Goal: Information Seeking & Learning: Learn about a topic

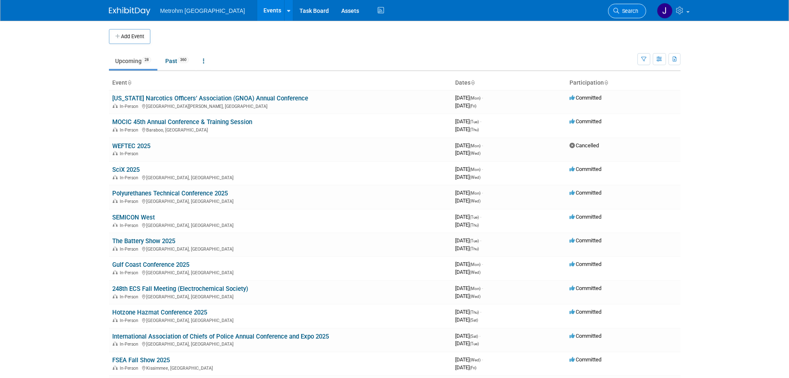
click at [631, 9] on span "Search" at bounding box center [629, 11] width 19 height 6
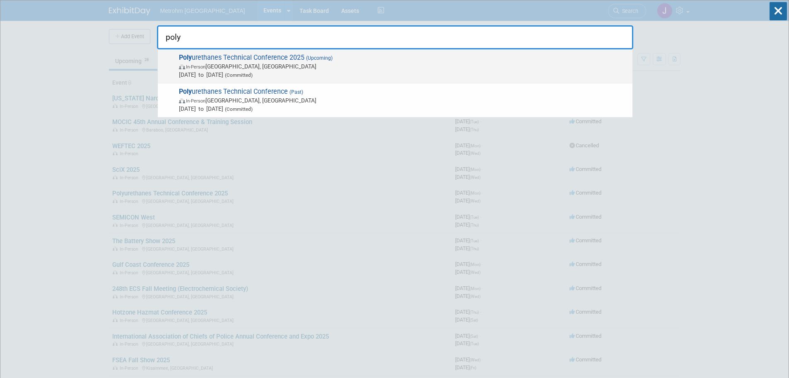
type input "poly"
click at [426, 66] on span "In-Person [GEOGRAPHIC_DATA], [GEOGRAPHIC_DATA]" at bounding box center [404, 66] width 450 height 8
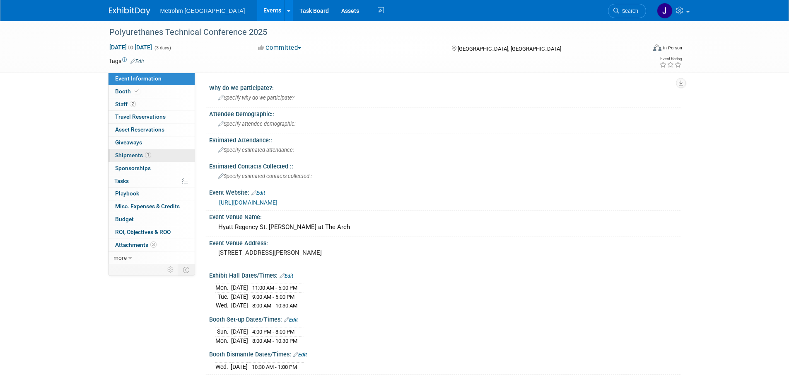
click at [142, 155] on span "Shipments 1" at bounding box center [133, 155] width 36 height 7
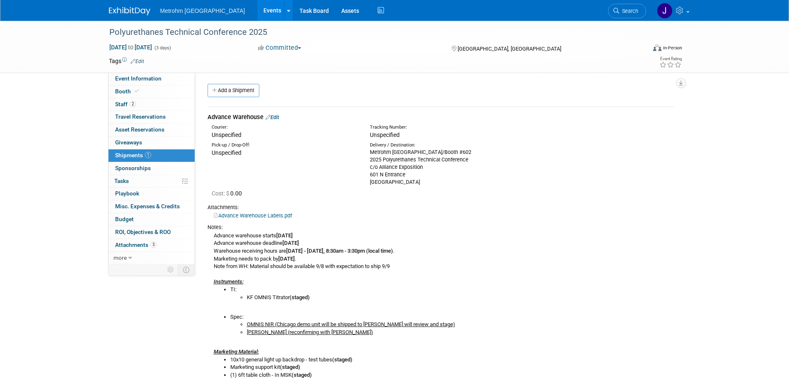
click at [52, 156] on div "Polyurethanes Technical Conference 2025 Oct 6, 2025 to Oct 8, 2025 (3 days) Oct…" at bounding box center [394, 274] width 789 height 507
click at [193, 33] on div "Polyurethanes Technical Conference 2025" at bounding box center [371, 32] width 528 height 15
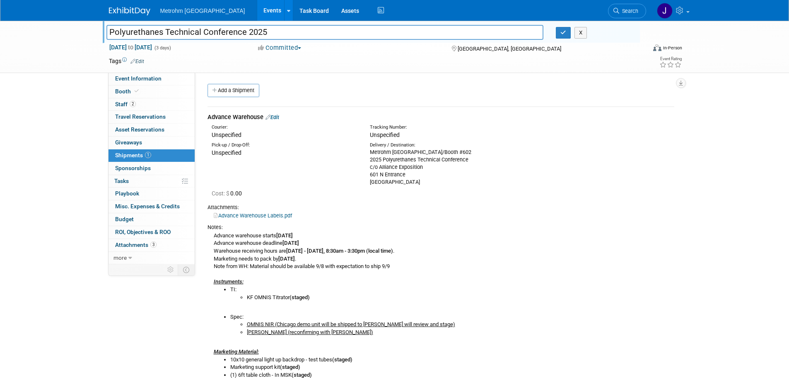
drag, startPoint x: 244, startPoint y: 32, endPoint x: 0, endPoint y: 25, distance: 244.2
click at [0, 26] on div "Polyurethanes Technical Conference 2025 Polyurethanes Technical Conference 2025…" at bounding box center [394, 47] width 789 height 52
click at [582, 31] on button "X" at bounding box center [581, 33] width 13 height 12
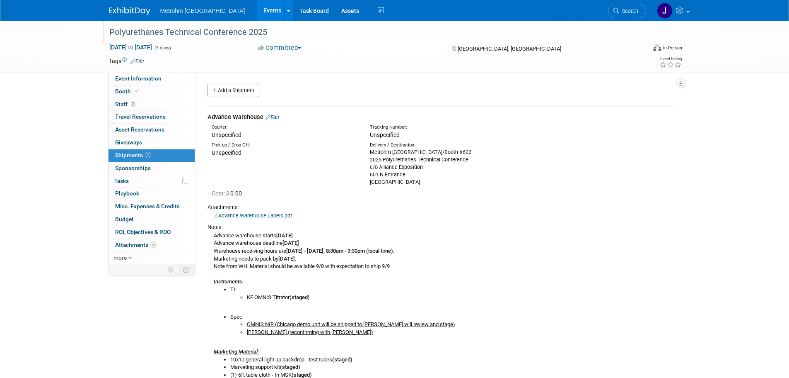
drag, startPoint x: 582, startPoint y: 121, endPoint x: 646, endPoint y: 51, distance: 94.8
click at [582, 121] on div "Courier: Unspecified Tracking Number: Unspecified" at bounding box center [440, 130] width 479 height 18
